Goal: Go to known website: Access a specific website the user already knows

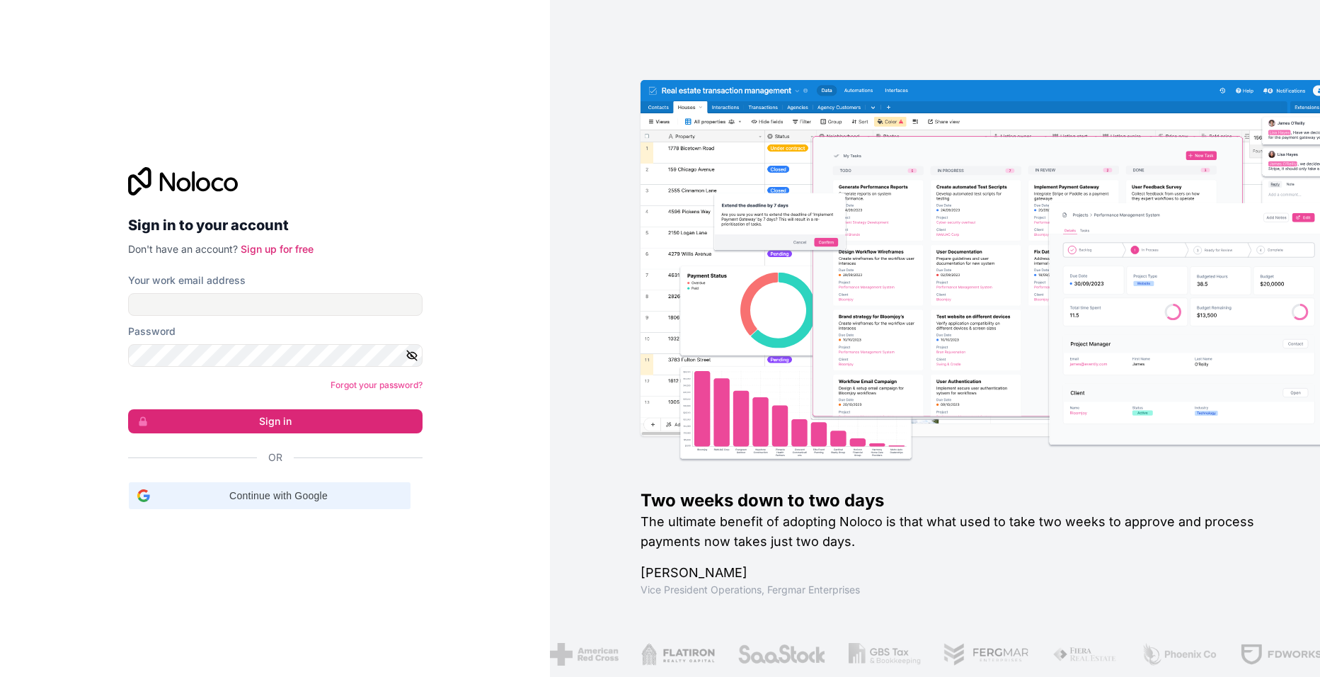
click at [266, 494] on span "Continue with Google" at bounding box center [279, 495] width 246 height 15
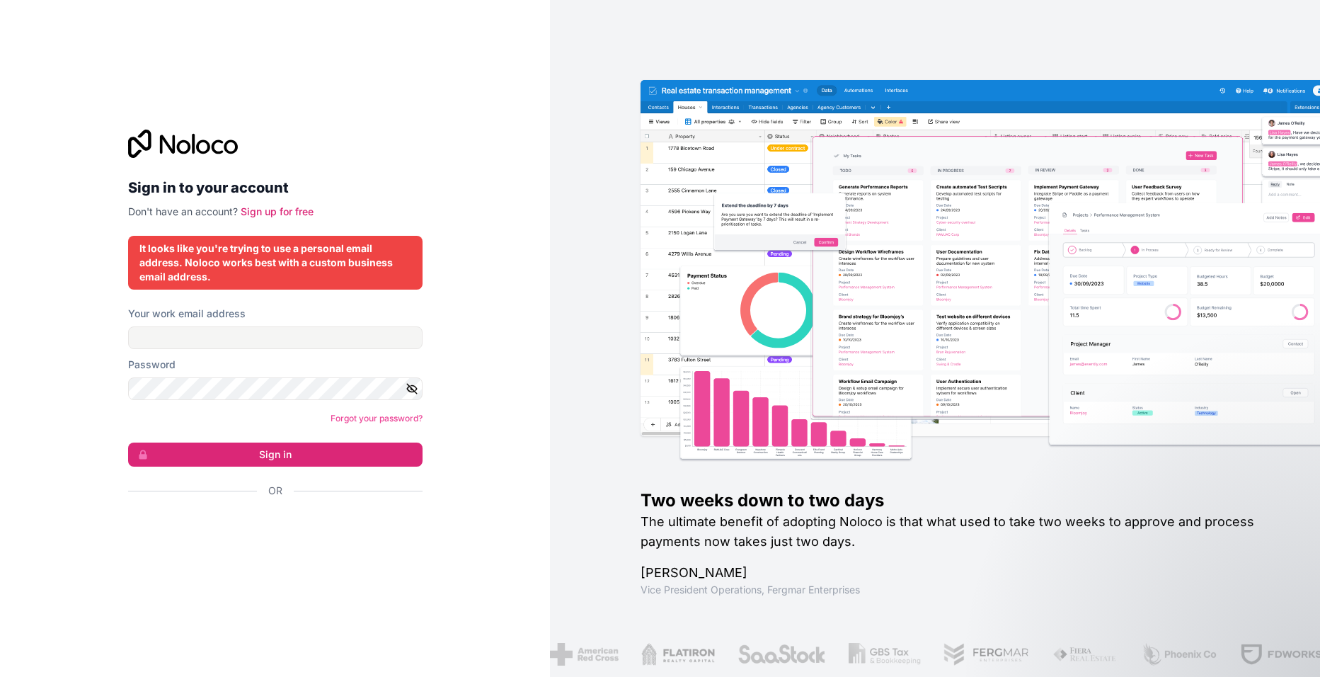
click at [225, 321] on div "Your work email address" at bounding box center [275, 327] width 294 height 42
click at [231, 313] on label "Your work email address" at bounding box center [186, 313] width 117 height 14
click at [231, 326] on input "Your work email address" at bounding box center [275, 337] width 294 height 23
type input "**********"
click at [128, 442] on button "Sign in" at bounding box center [275, 454] width 294 height 24
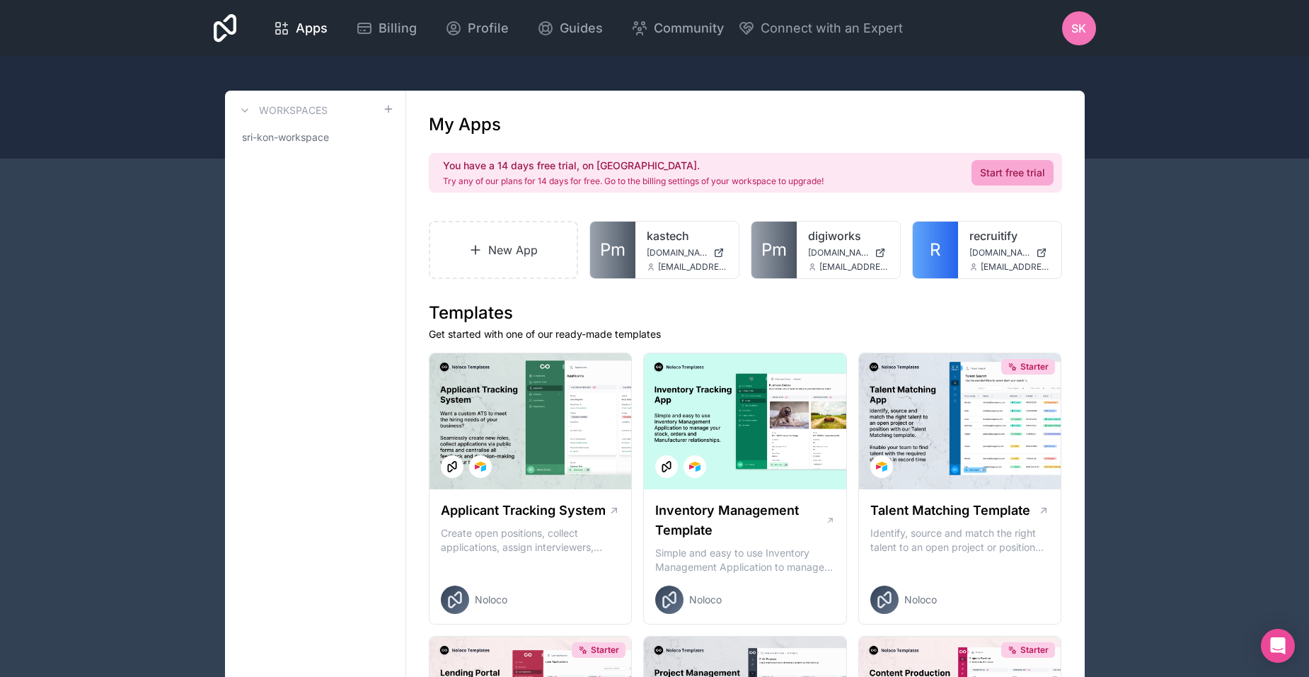
click at [987, 237] on link "recruitify" at bounding box center [1010, 235] width 81 height 17
